Goal: Transaction & Acquisition: Purchase product/service

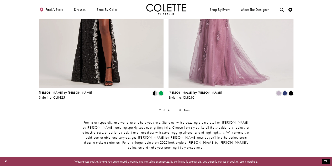
scroll to position [810, 0]
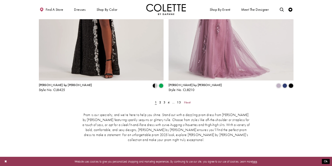
click at [186, 99] on link "Next" at bounding box center [187, 102] width 9 height 6
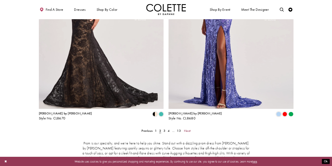
scroll to position [782, 0]
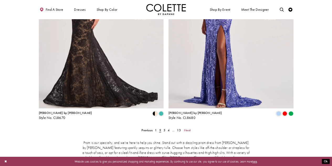
click at [187, 128] on span "Next" at bounding box center [187, 130] width 7 height 4
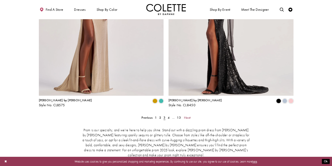
scroll to position [795, 0]
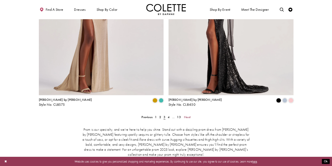
click at [189, 115] on span "Next" at bounding box center [187, 117] width 7 height 4
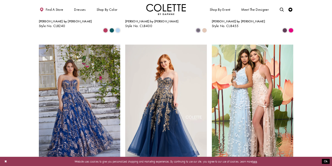
scroll to position [517, 0]
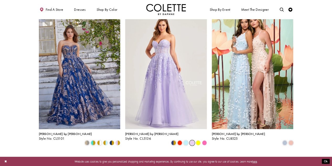
scroll to position [564, 0]
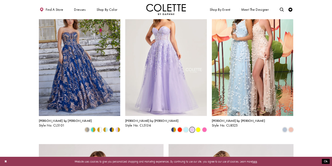
click at [204, 127] on polygon "Product List" at bounding box center [205, 130] width 6 height 6
click at [199, 127] on polygon "Product List" at bounding box center [198, 130] width 6 height 6
click at [192, 116] on div "Colette by Daphne Style No. CL5136 Skip Color List #93a06ac4d2 to end Color Lis…" at bounding box center [166, 124] width 82 height 16
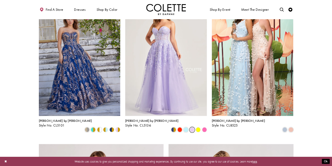
click at [202, 127] on div "Product List" at bounding box center [205, 130] width 6 height 6
click at [206, 127] on polygon "Product List" at bounding box center [205, 130] width 6 height 6
click at [176, 127] on span "Product List" at bounding box center [173, 129] width 5 height 5
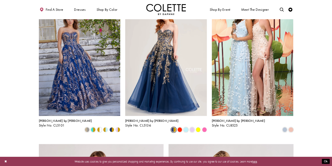
click at [180, 127] on span "Product List" at bounding box center [180, 129] width 5 height 5
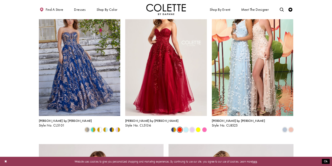
click at [185, 127] on span "Product List" at bounding box center [186, 129] width 5 height 5
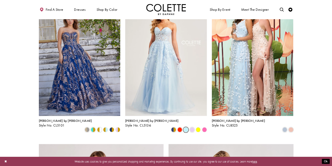
click at [193, 127] on span "Product List" at bounding box center [192, 129] width 5 height 5
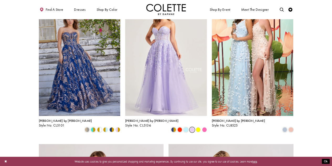
click at [198, 127] on polygon "Product List" at bounding box center [198, 130] width 6 height 6
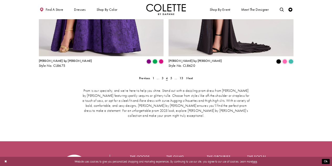
scroll to position [839, 0]
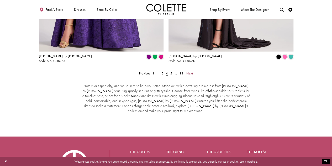
click at [192, 71] on span "Next" at bounding box center [190, 73] width 7 height 4
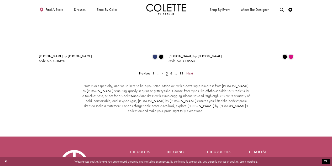
scroll to position [102, 0]
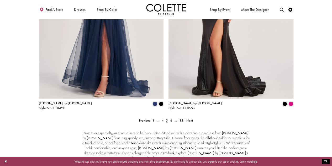
scroll to position [794, 0]
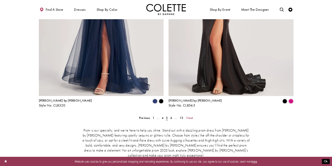
click at [190, 116] on span "Next" at bounding box center [190, 118] width 7 height 4
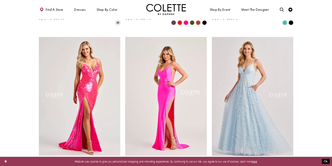
scroll to position [380, 0]
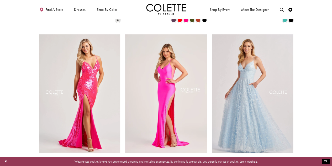
click at [320, 75] on section at bounding box center [166, 126] width 332 height 789
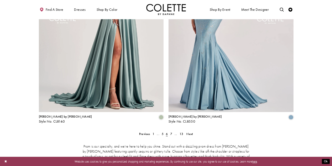
scroll to position [779, 0]
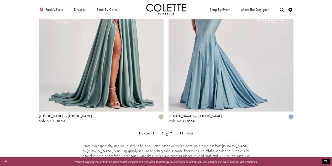
click at [191, 131] on span "Next" at bounding box center [190, 133] width 7 height 4
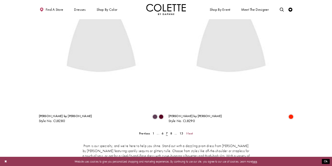
scroll to position [102, 0]
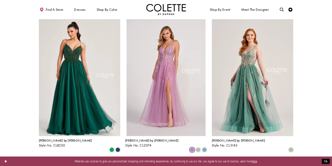
scroll to position [251, 0]
click at [117, 147] on span "Product List" at bounding box center [118, 149] width 5 height 5
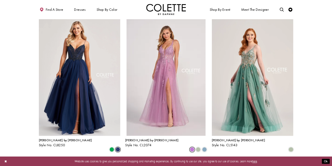
click at [110, 147] on span "Product List" at bounding box center [112, 149] width 5 height 5
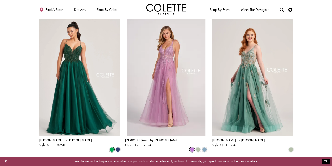
click at [118, 147] on span "Product List" at bounding box center [118, 149] width 5 height 5
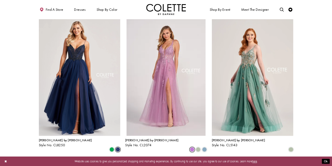
click at [113, 147] on span "Product List" at bounding box center [112, 149] width 5 height 5
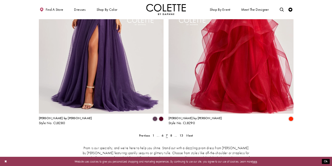
scroll to position [752, 0]
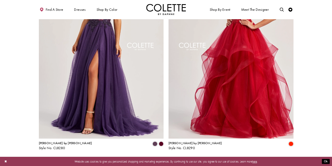
click at [154, 141] on span "Product List" at bounding box center [155, 143] width 5 height 5
click at [162, 141] on span "Product List" at bounding box center [161, 143] width 5 height 5
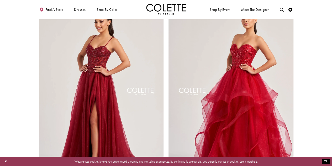
scroll to position [706, 0]
click at [163, 125] on img "Visit Colette by Daphne Style No. CL8280 Page" at bounding box center [101, 93] width 125 height 182
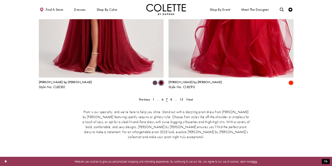
scroll to position [815, 0]
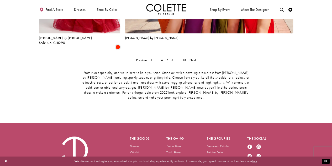
scroll to position [947, 0]
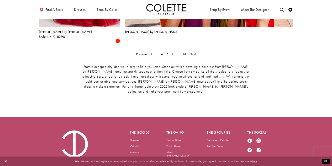
click at [193, 52] on span "Next" at bounding box center [192, 54] width 7 height 4
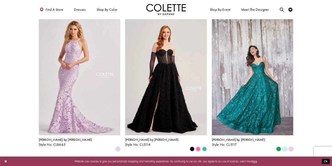
scroll to position [252, 0]
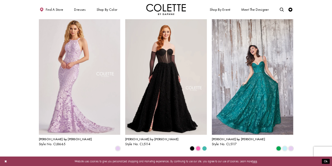
click at [292, 146] on span "Product List" at bounding box center [291, 148] width 5 height 5
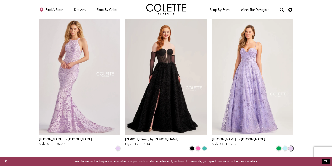
click at [285, 146] on span "Product List" at bounding box center [285, 148] width 5 height 5
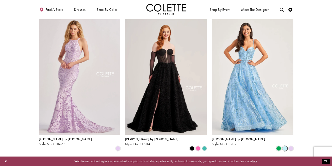
click at [274, 145] on div "Product List" at bounding box center [269, 148] width 49 height 6
click at [278, 146] on span "Product List" at bounding box center [278, 148] width 5 height 5
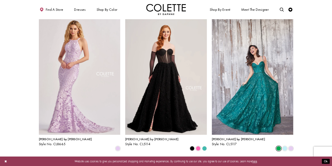
click at [285, 146] on span "Product List" at bounding box center [285, 148] width 5 height 5
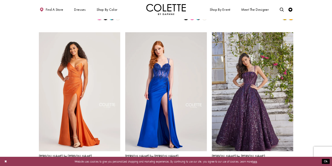
scroll to position [543, 0]
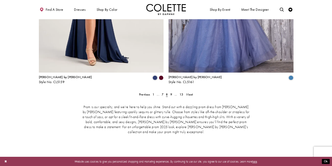
scroll to position [820, 0]
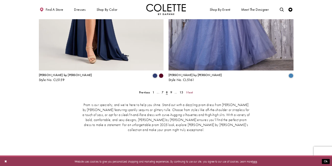
click at [193, 90] on span "Next" at bounding box center [190, 92] width 7 height 4
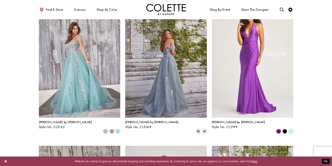
scroll to position [123, 0]
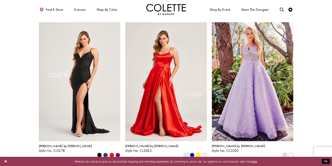
scroll to position [393, 0]
click at [292, 152] on span "Product List" at bounding box center [291, 154] width 5 height 5
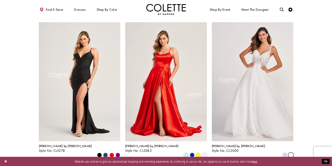
click at [286, 152] on span "Product List" at bounding box center [285, 154] width 5 height 5
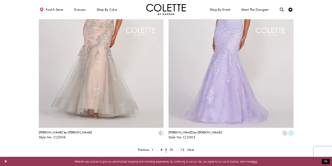
scroll to position [763, 0]
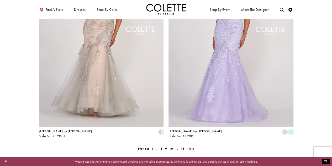
click at [192, 146] on span "Next" at bounding box center [191, 148] width 7 height 4
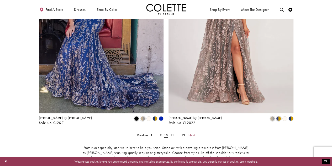
scroll to position [780, 0]
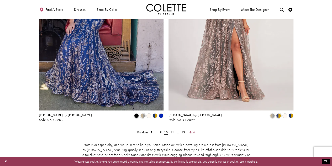
click at [194, 130] on span "Next" at bounding box center [192, 132] width 7 height 4
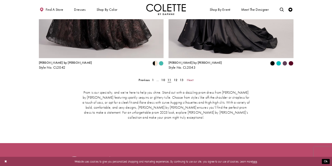
scroll to position [834, 0]
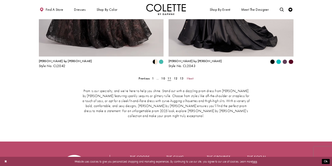
click at [193, 76] on span "Next" at bounding box center [190, 78] width 7 height 4
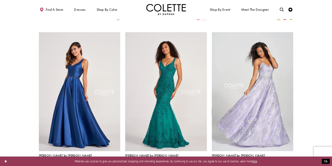
scroll to position [288, 0]
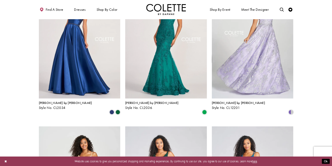
click at [118, 110] on span "Product List" at bounding box center [118, 112] width 5 height 5
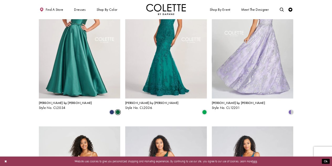
scroll to position [260, 0]
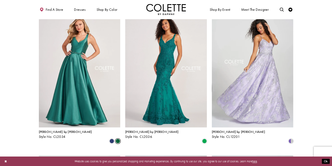
click at [80, 85] on img "Visit Colette by Daphne Style No. CL2034 Page" at bounding box center [80, 67] width 82 height 119
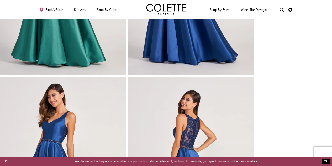
scroll to position [128, 0]
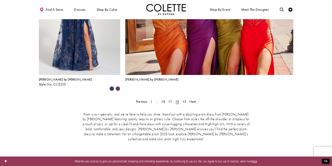
scroll to position [900, 0]
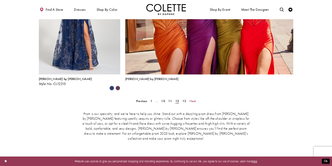
click at [194, 99] on span "Next" at bounding box center [192, 101] width 7 height 4
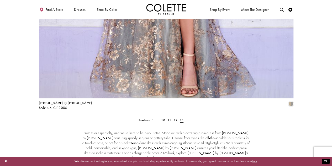
scroll to position [834, 0]
